Goal: Transaction & Acquisition: Purchase product/service

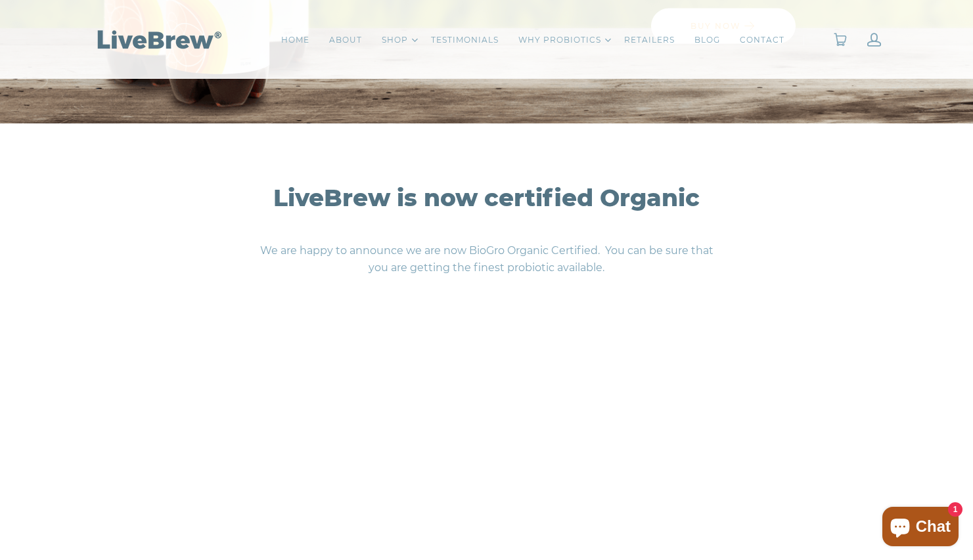
scroll to position [335, 0]
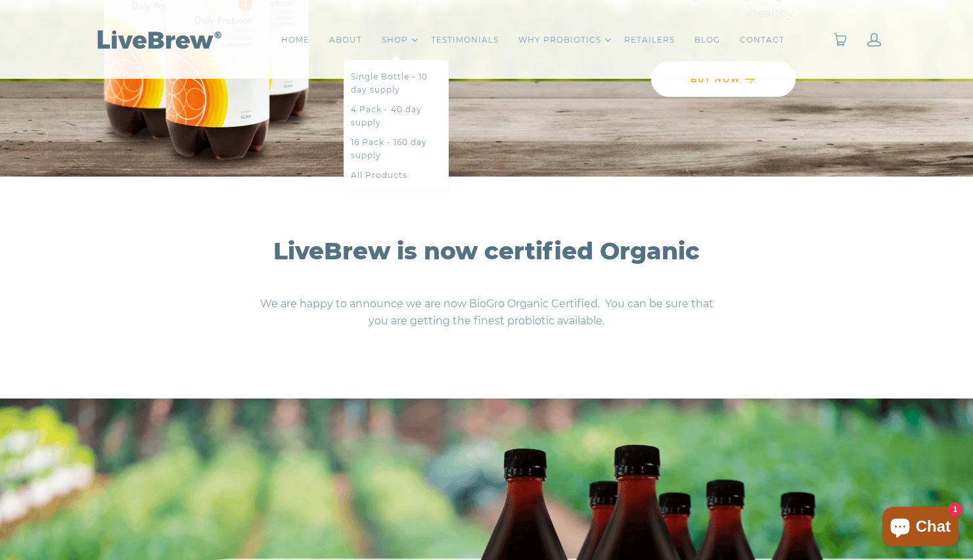
click at [351, 129] on link "4 Pack - 40 day supply" at bounding box center [396, 116] width 91 height 26
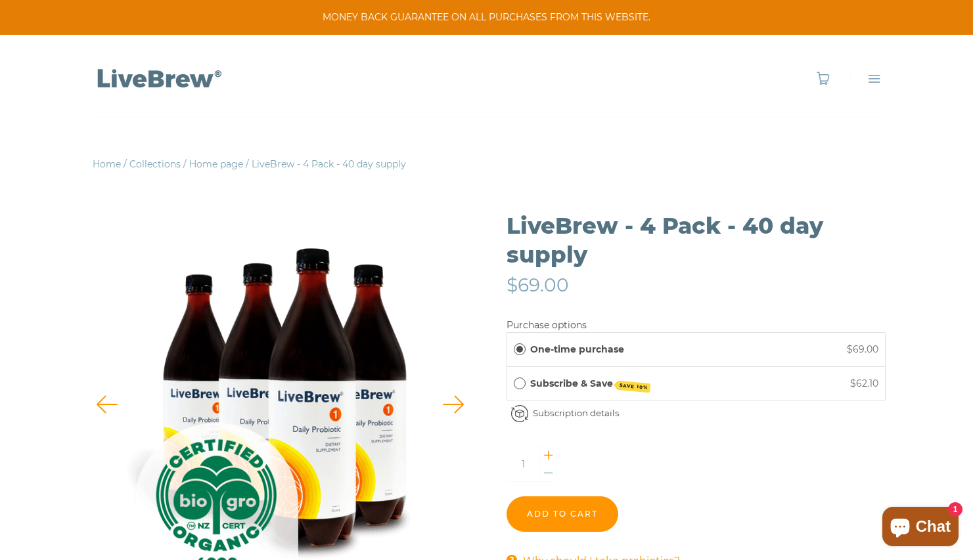
click at [550, 464] on div at bounding box center [548, 456] width 16 height 18
type input "2"
click at [618, 532] on input "Add to cart" at bounding box center [562, 513] width 112 height 35
click at [818, 81] on link "0" at bounding box center [823, 79] width 14 height 14
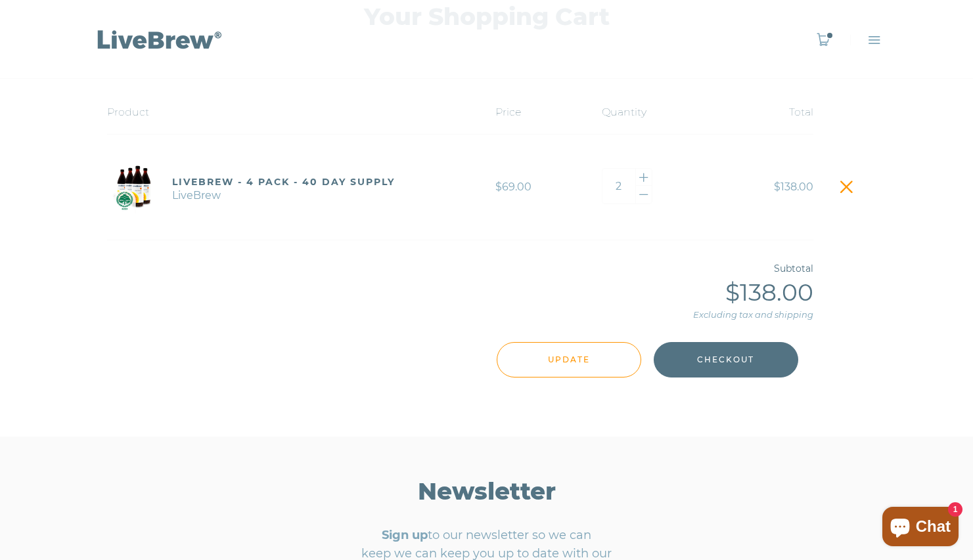
scroll to position [242, 0]
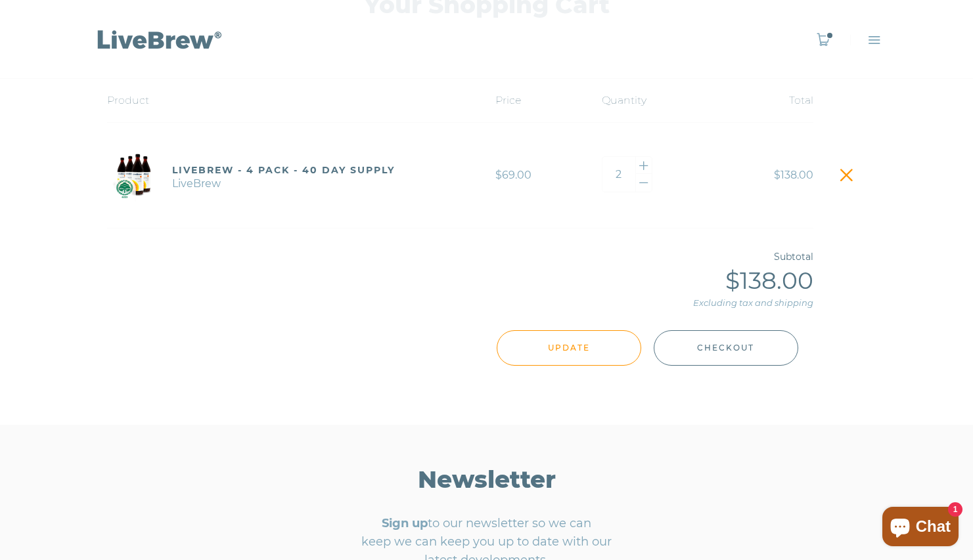
click at [754, 355] on span "Checkout" at bounding box center [725, 348] width 57 height 14
